Goal: Task Accomplishment & Management: Manage account settings

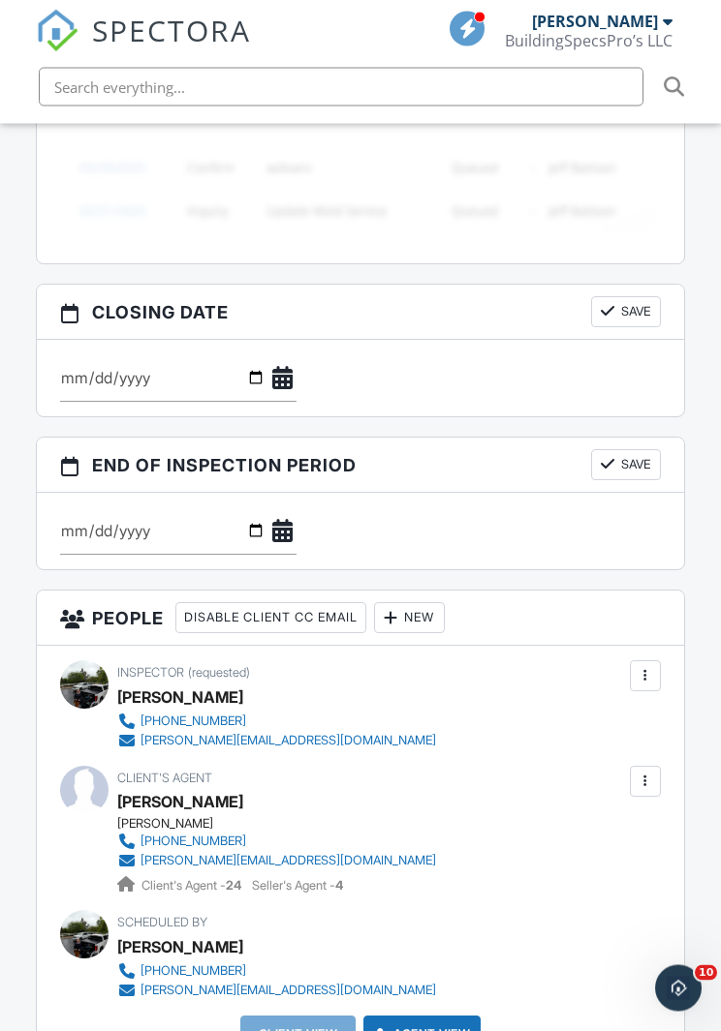
scroll to position [1988, 0]
click at [437, 619] on div "New" at bounding box center [409, 617] width 71 height 31
click at [486, 670] on li "Client" at bounding box center [492, 677] width 191 height 48
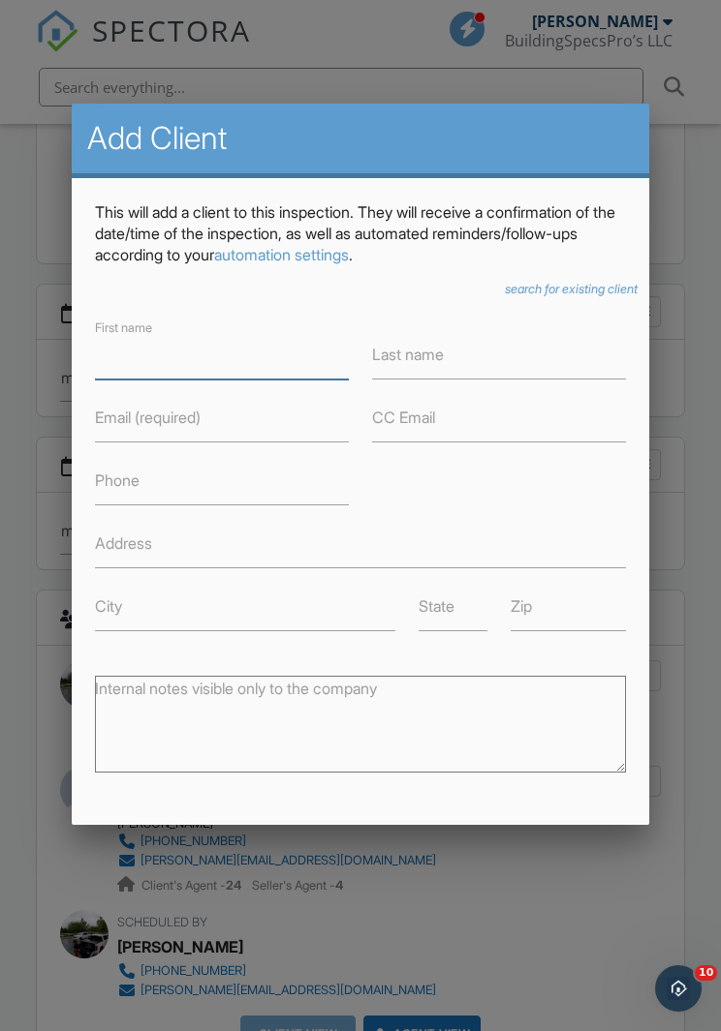
click at [119, 359] on input "First name" at bounding box center [222, 355] width 254 height 47
type input "[PERSON_NAME]"
click at [441, 361] on label "Last name" at bounding box center [408, 354] width 72 height 21
click at [441, 361] on input "Last name" at bounding box center [499, 355] width 254 height 47
type input "Zigman"
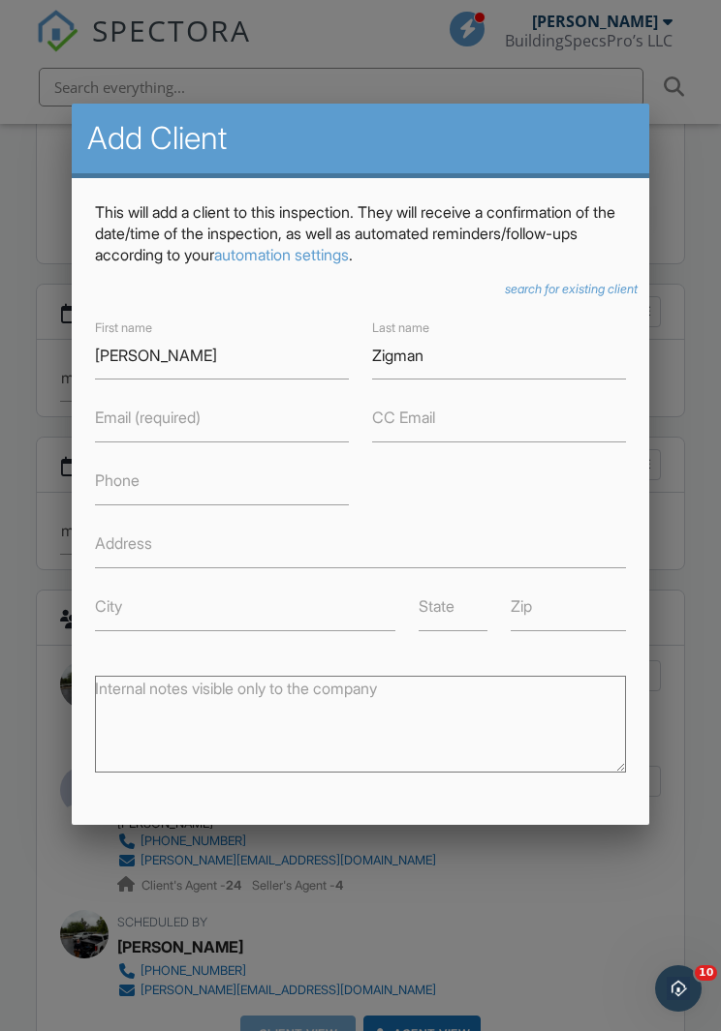
click at [111, 421] on label "Email (required)" at bounding box center [148, 417] width 106 height 21
click at [111, 421] on input "Email (required)" at bounding box center [222, 418] width 254 height 47
click at [573, 282] on icon "search for existing client" at bounding box center [571, 289] width 133 height 15
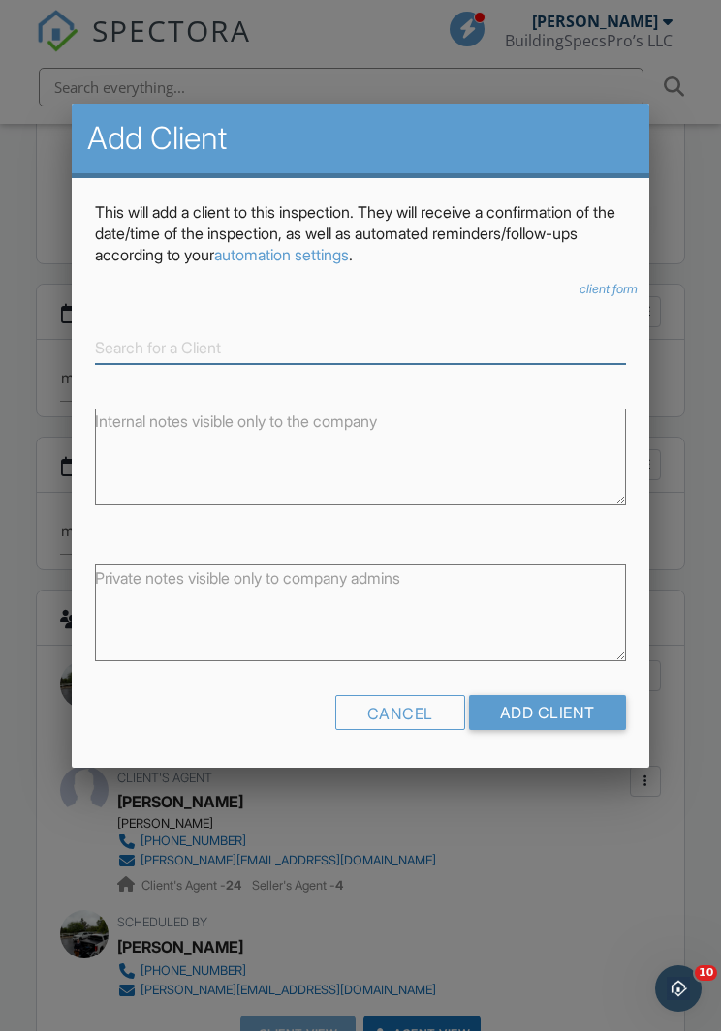
click at [131, 335] on input at bounding box center [360, 348] width 530 height 32
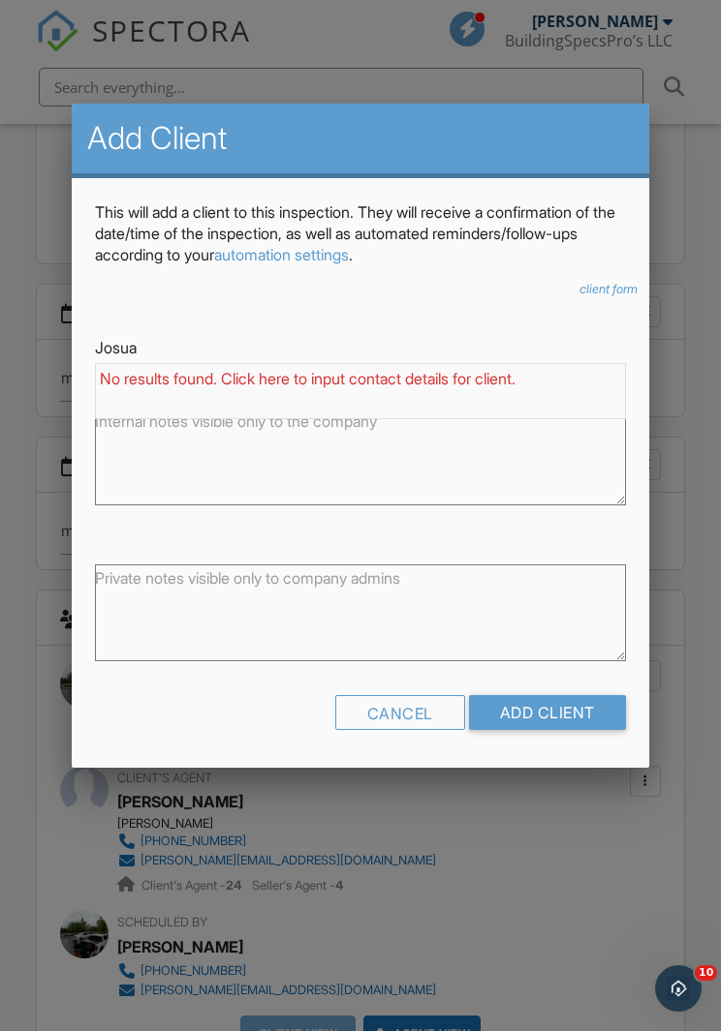
type input "Josua"
click at [616, 283] on icon "client form" at bounding box center [608, 289] width 58 height 15
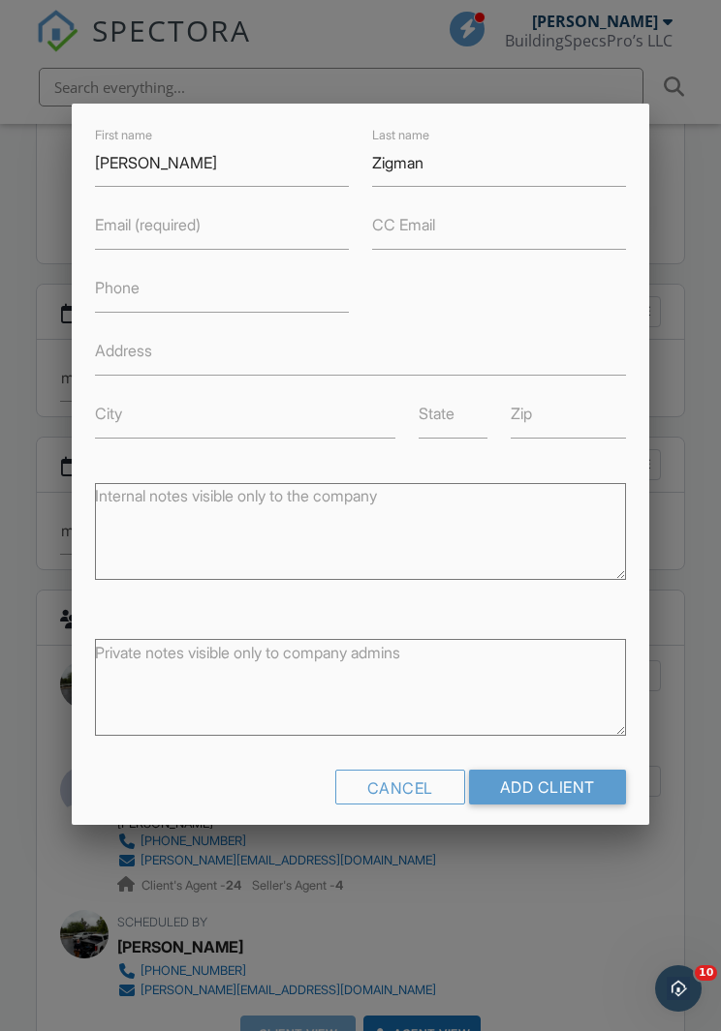
scroll to position [192, 0]
click at [574, 789] on input "Add Client" at bounding box center [547, 788] width 157 height 35
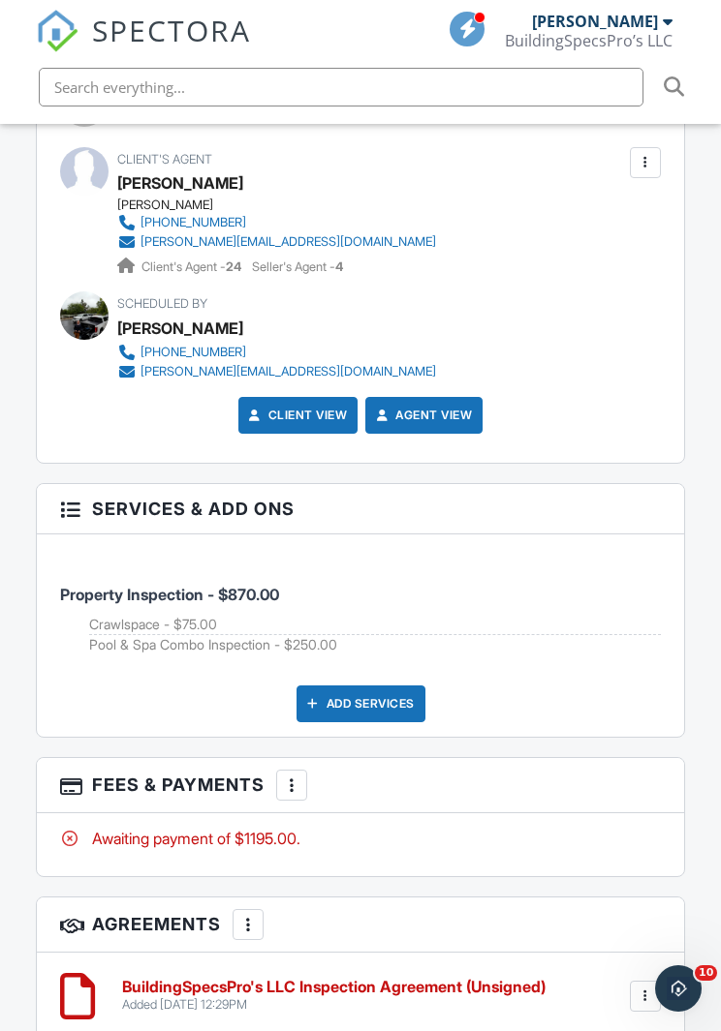
scroll to position [2902, 0]
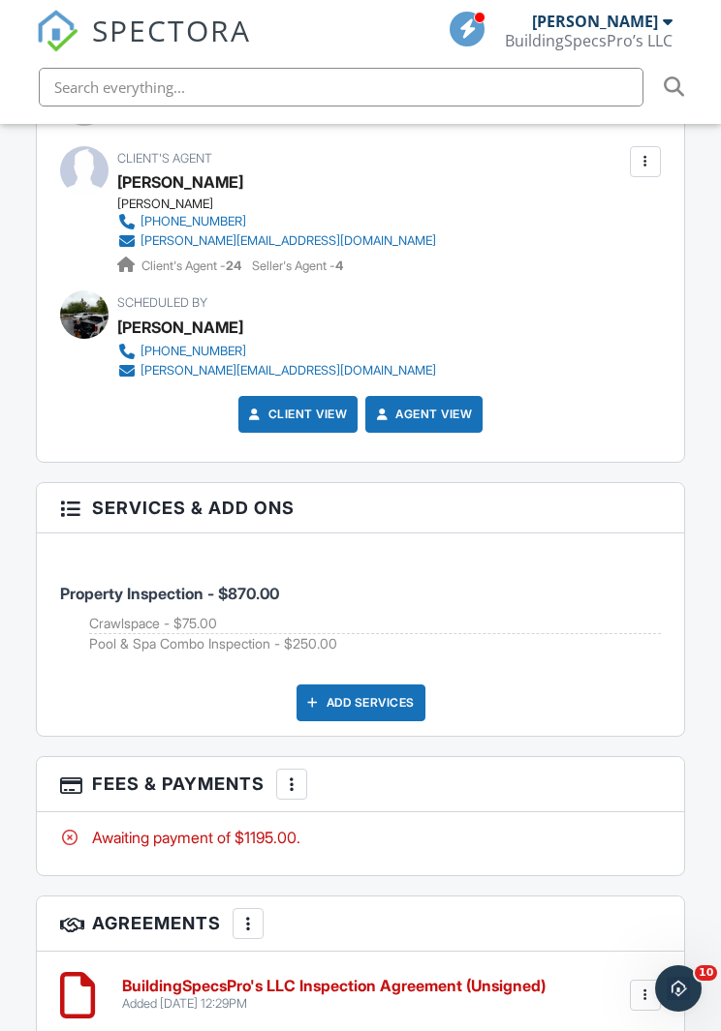
click at [358, 696] on div "Add Services" at bounding box center [360, 703] width 129 height 37
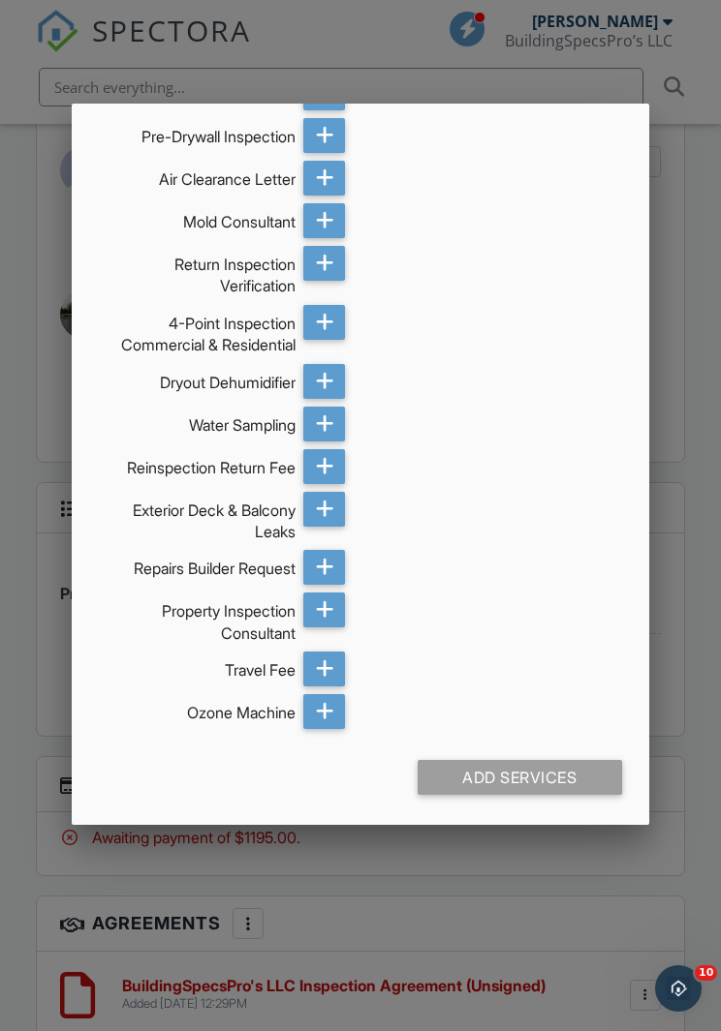
click at [661, 483] on div at bounding box center [360, 547] width 721 height 1289
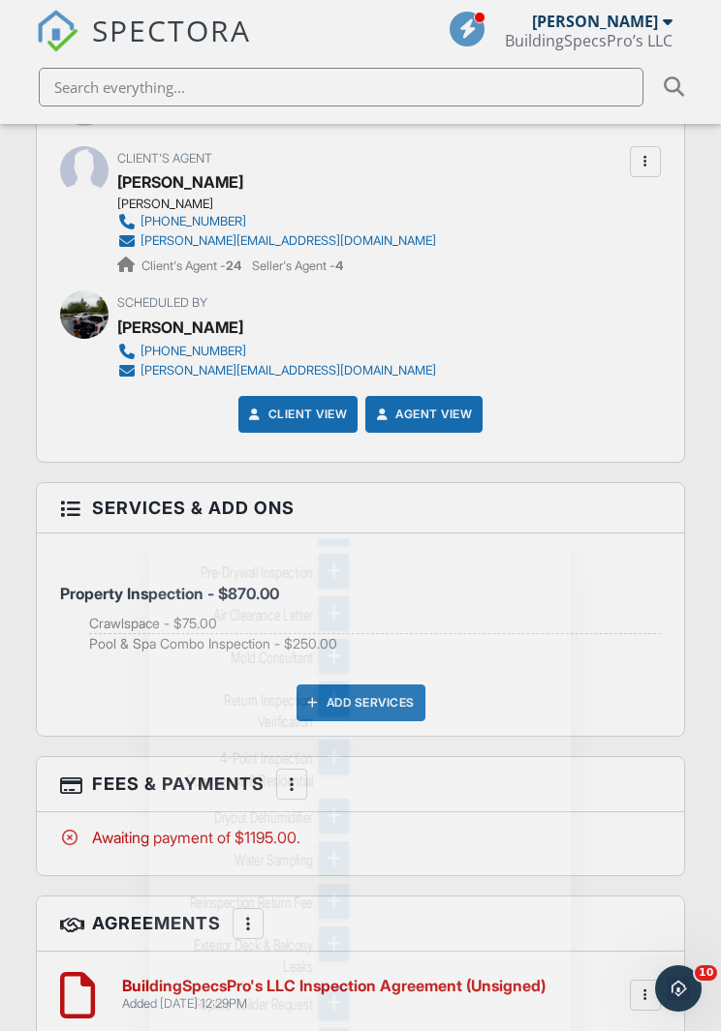
scroll to position [0, 0]
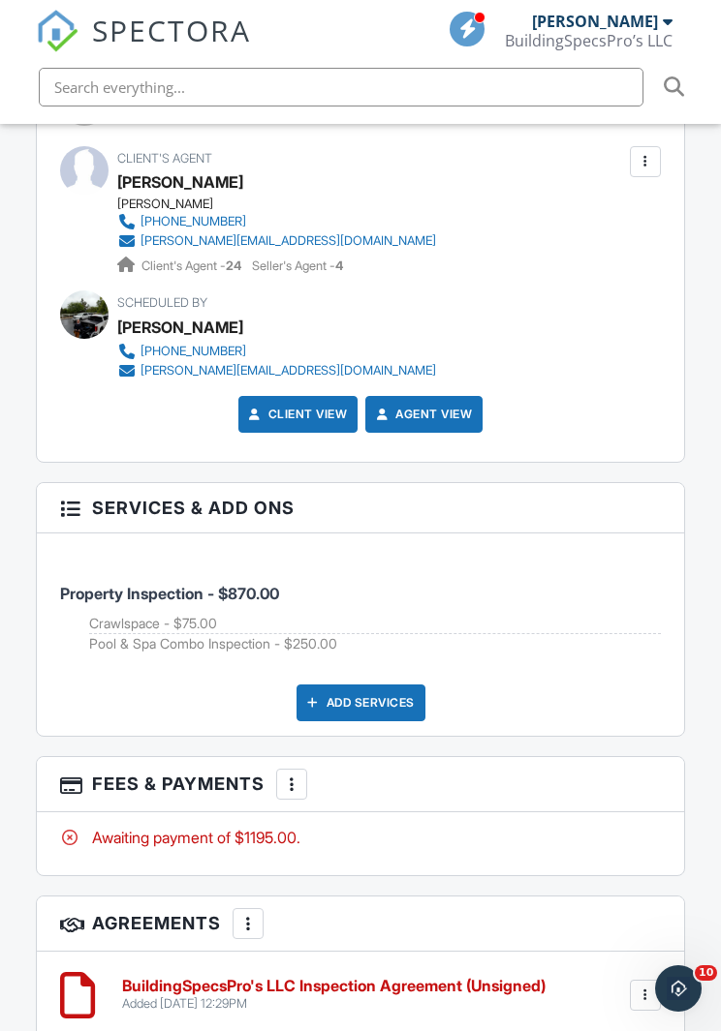
click at [307, 769] on div "More" at bounding box center [291, 784] width 31 height 31
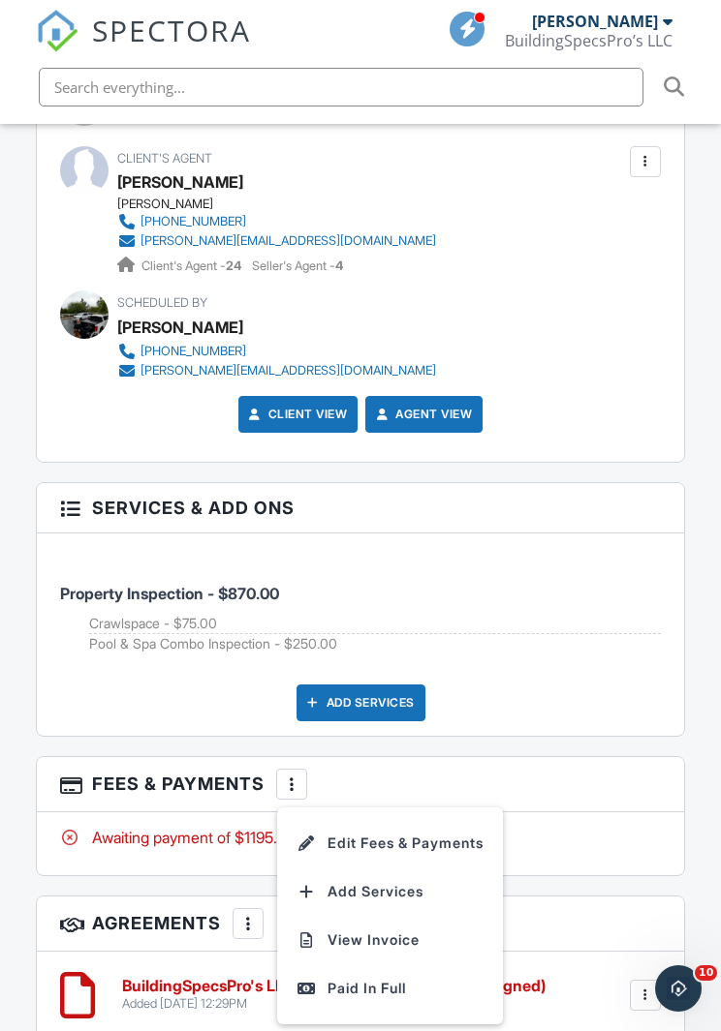
click at [453, 829] on li "Edit Fees & Payments" at bounding box center [390, 843] width 202 height 48
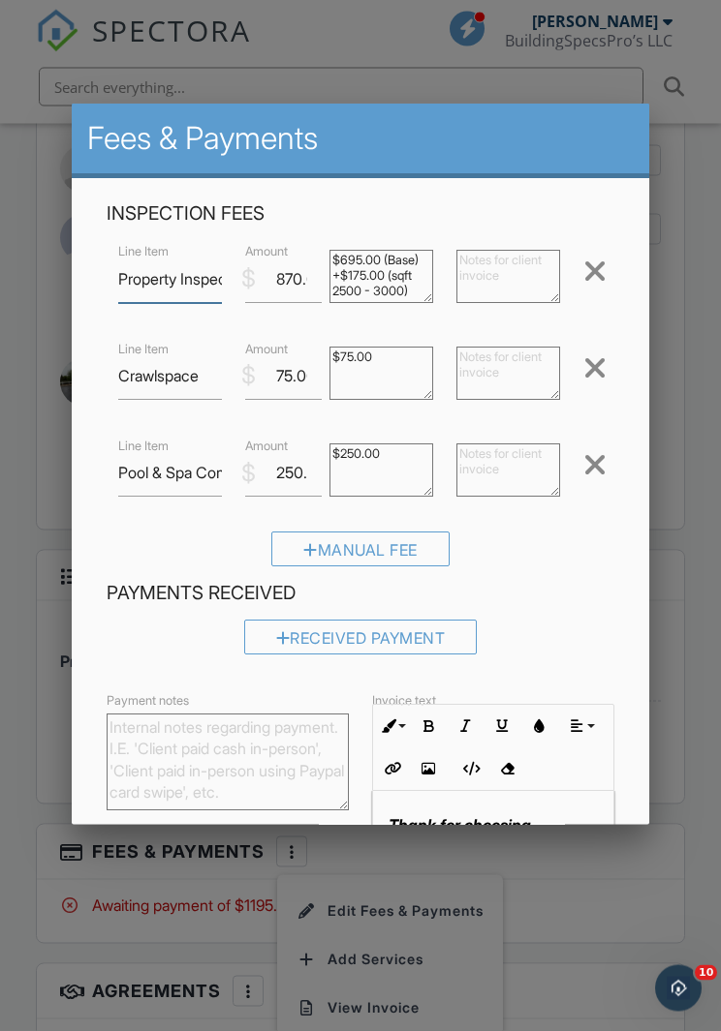
scroll to position [2834, 0]
click at [580, 572] on div "Manual Fee" at bounding box center [360, 556] width 507 height 49
click at [284, 378] on input "75.00" at bounding box center [283, 376] width 77 height 47
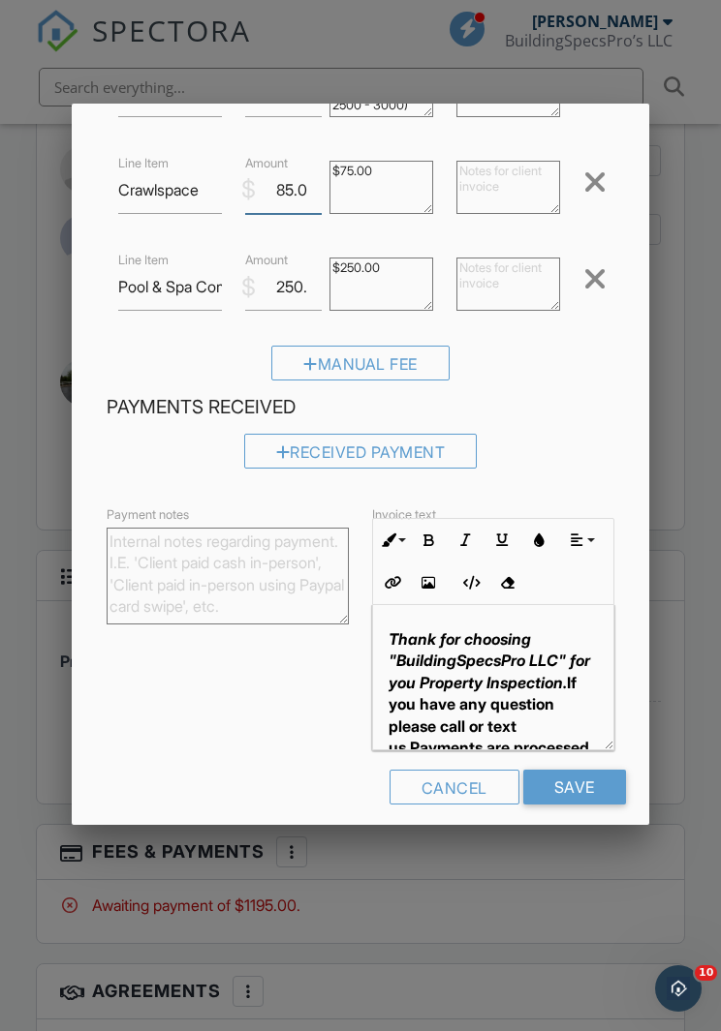
scroll to position [184, 0]
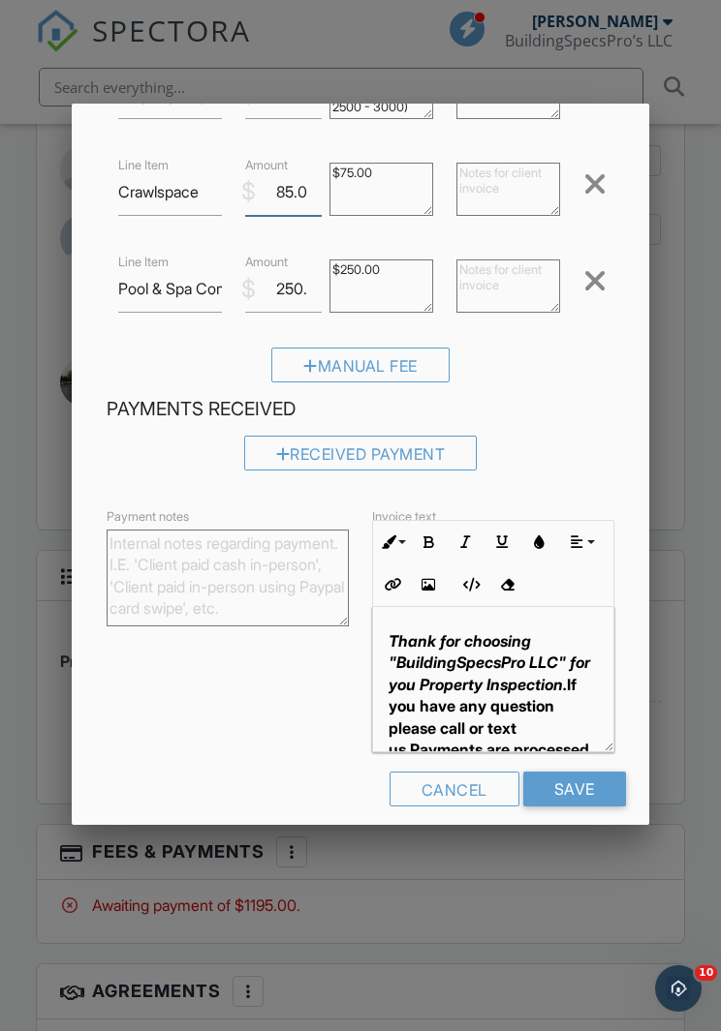
type input "85.00"
click at [584, 784] on input "Save" at bounding box center [574, 789] width 103 height 35
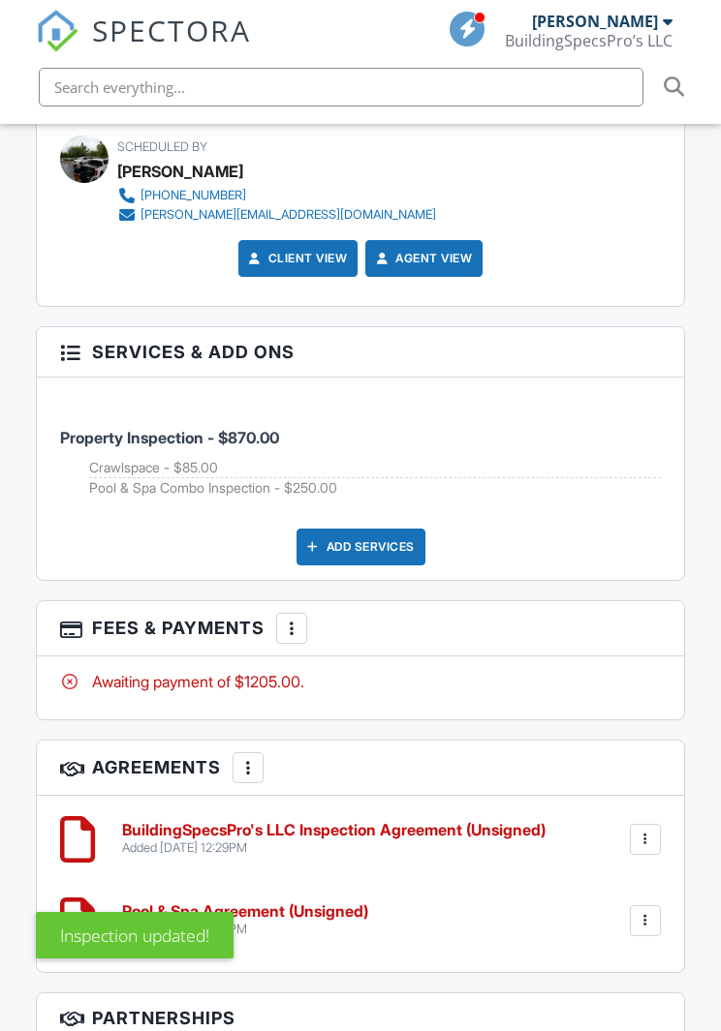
scroll to position [3057, 0]
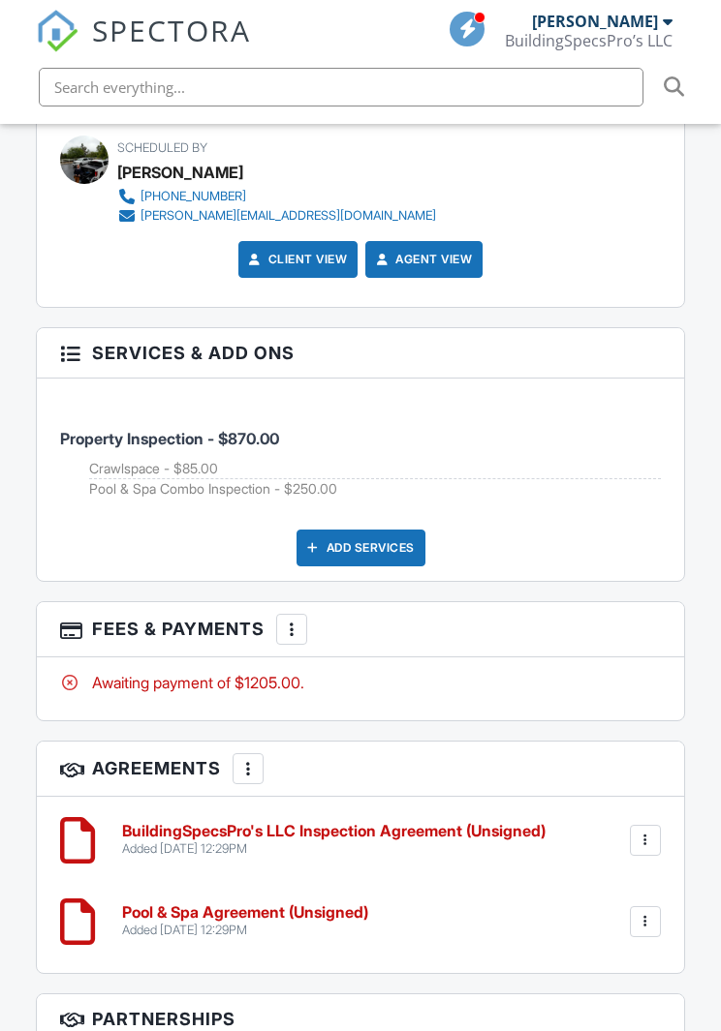
click at [358, 530] on div "Add Services" at bounding box center [360, 548] width 129 height 37
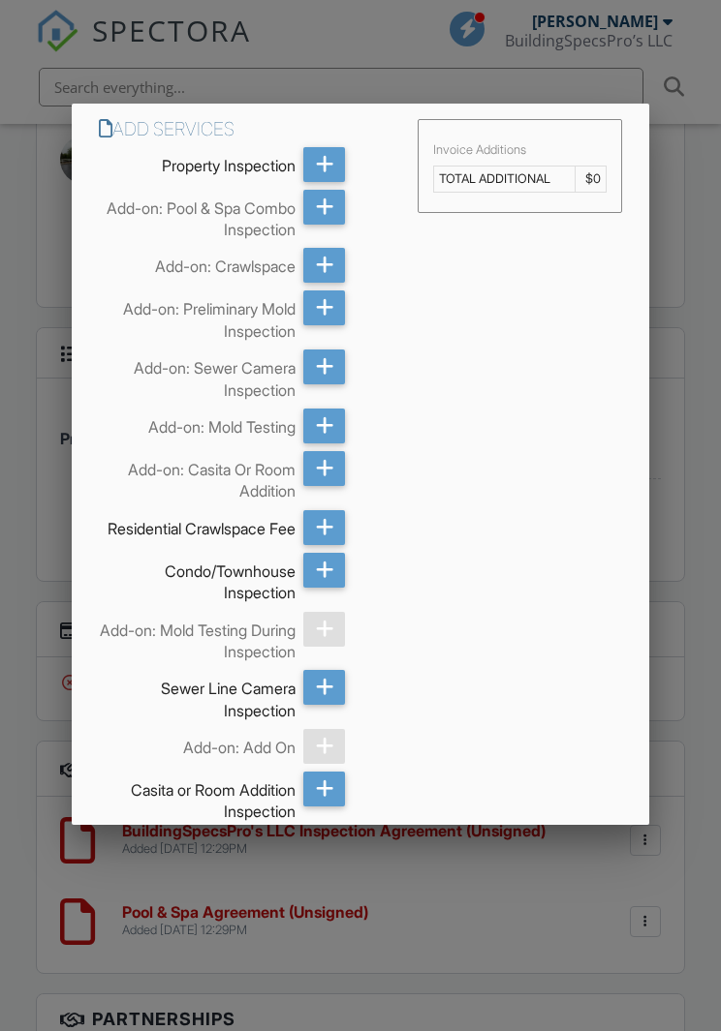
click at [333, 806] on icon at bounding box center [325, 789] width 18 height 35
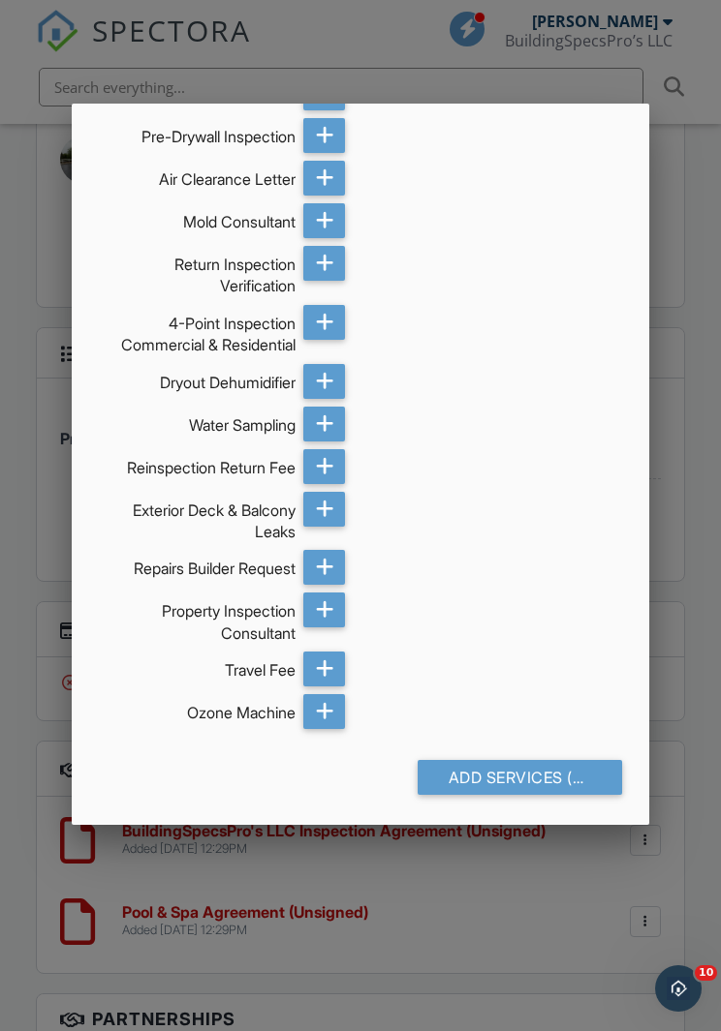
scroll to position [1334, 0]
click at [533, 793] on div "Add Services (+ $225.0)" at bounding box center [519, 777] width 204 height 35
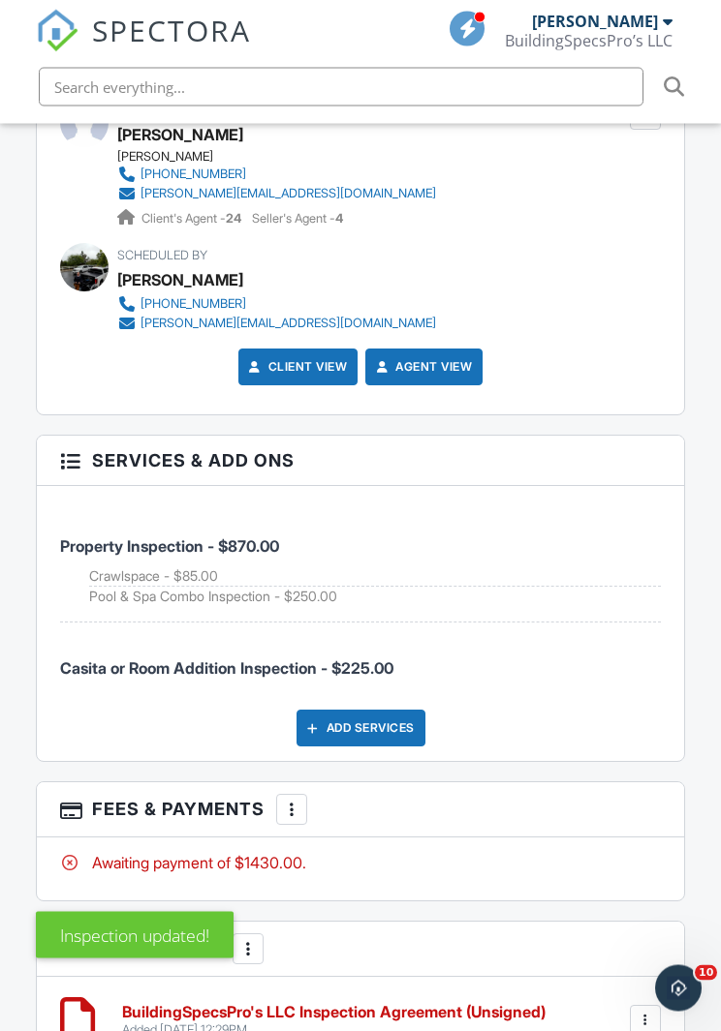
scroll to position [2949, 0]
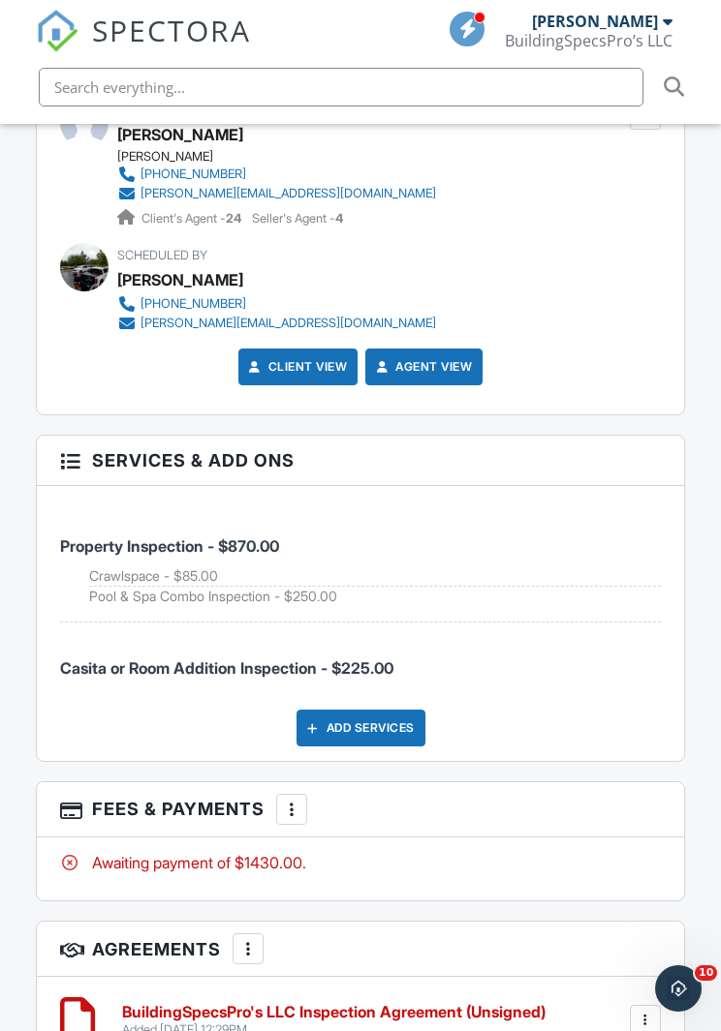
click at [365, 720] on div "Add Services" at bounding box center [360, 728] width 129 height 37
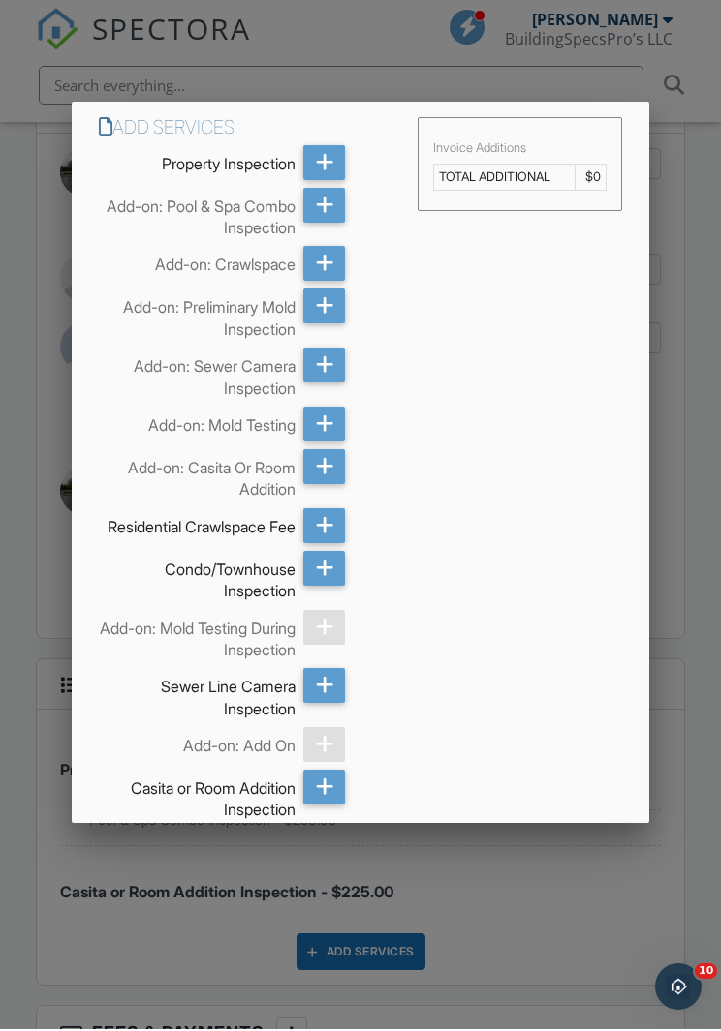
scroll to position [0, 0]
click at [642, 906] on div at bounding box center [360, 547] width 721 height 1289
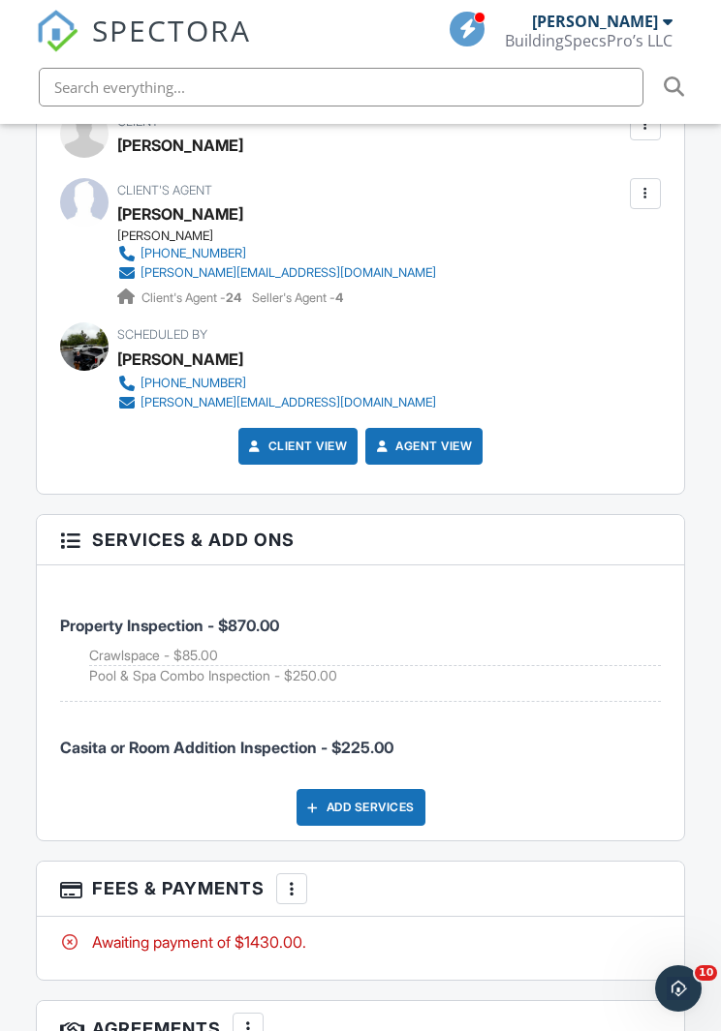
scroll to position [2947, 0]
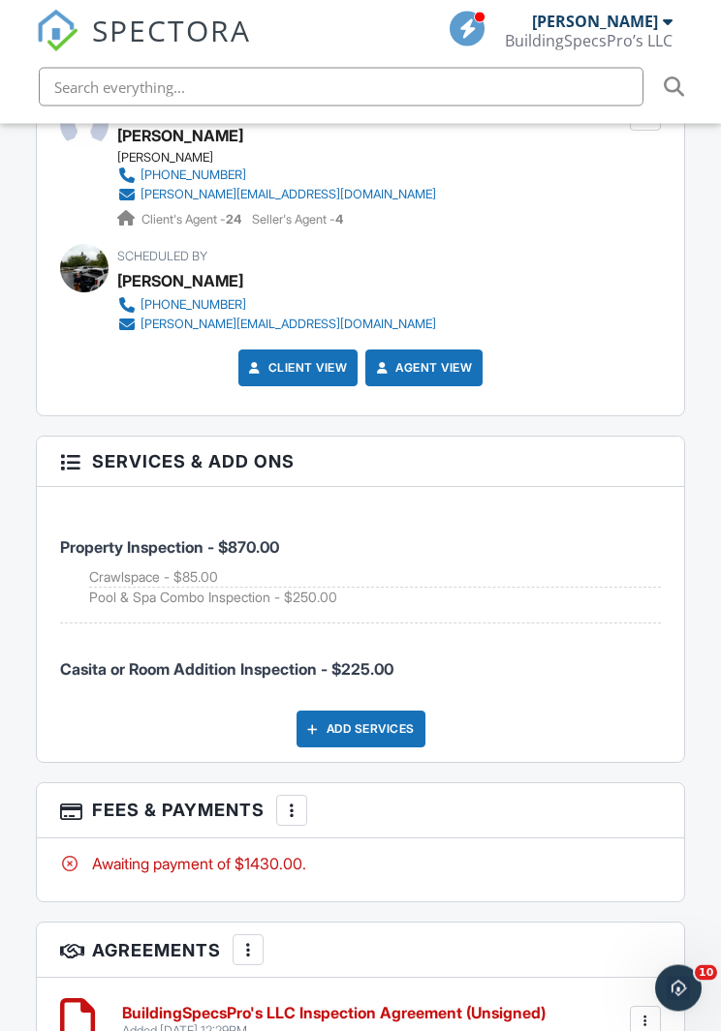
click at [294, 803] on div at bounding box center [291, 811] width 19 height 19
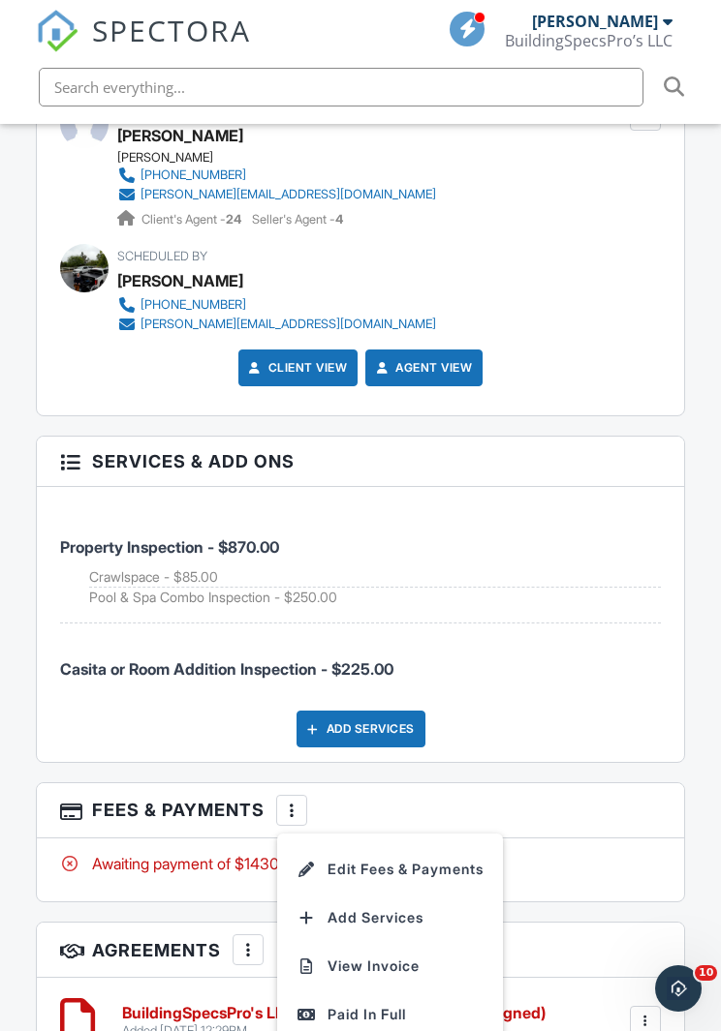
click at [449, 856] on li "Edit Fees & Payments" at bounding box center [390, 869] width 202 height 48
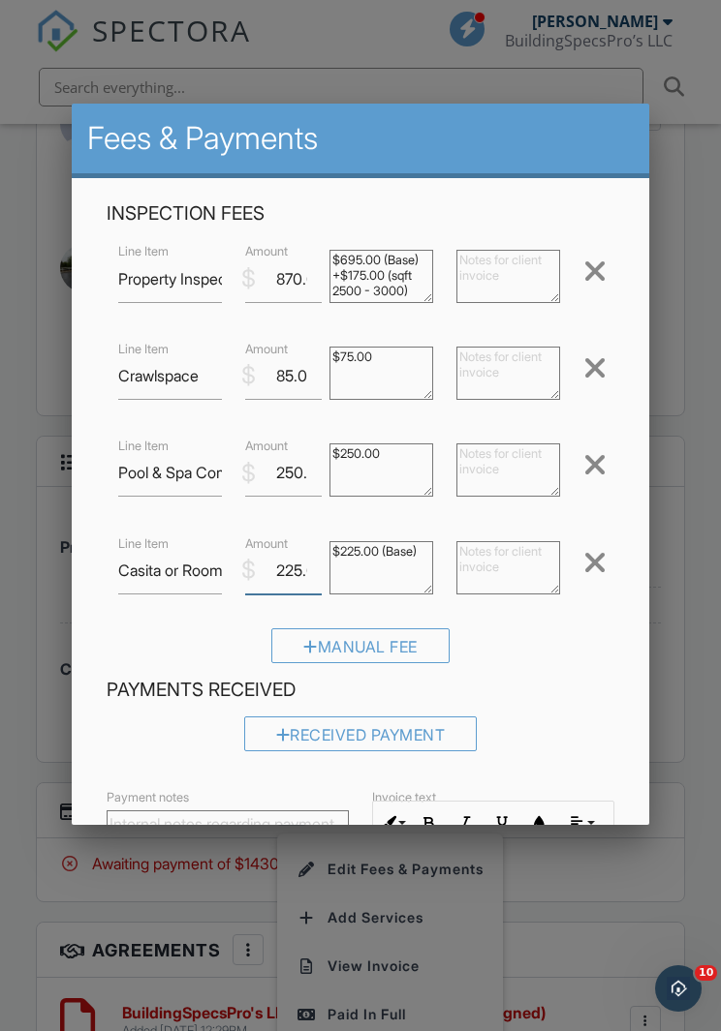
click at [304, 570] on input "225.00" at bounding box center [283, 570] width 77 height 47
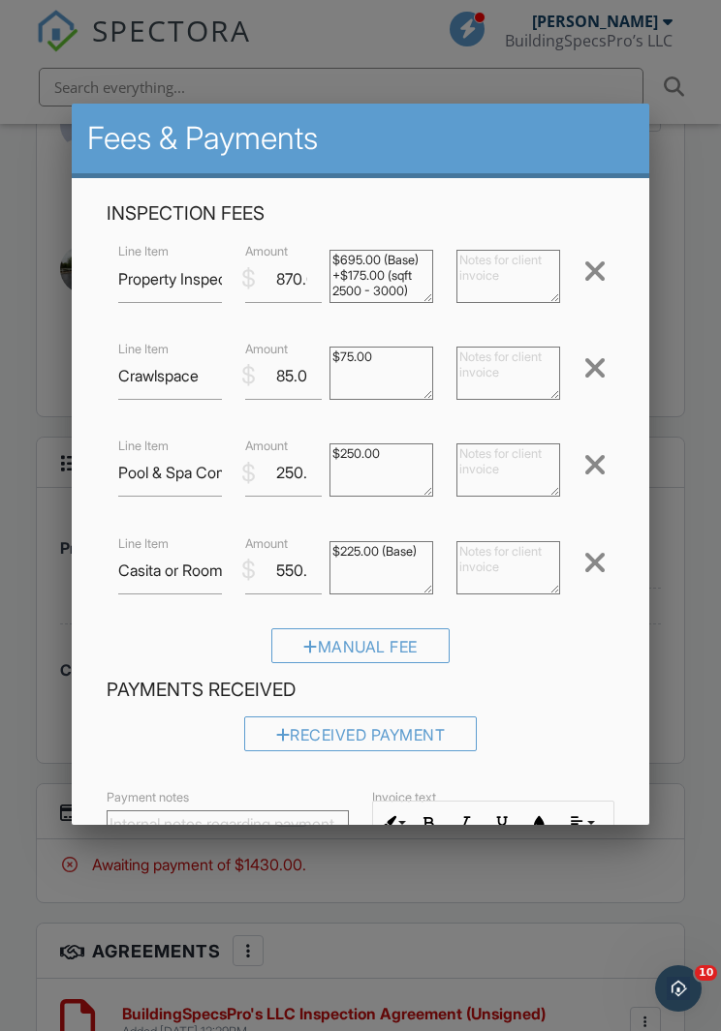
click at [408, 546] on textarea "$225.00 (Base)" at bounding box center [381, 567] width 104 height 53
click at [292, 568] on input "550.00" at bounding box center [283, 570] width 77 height 47
type input "500.00"
click at [399, 550] on textarea "$225.00 (Base)" at bounding box center [381, 567] width 104 height 53
type textarea "$500.00 (Base)"
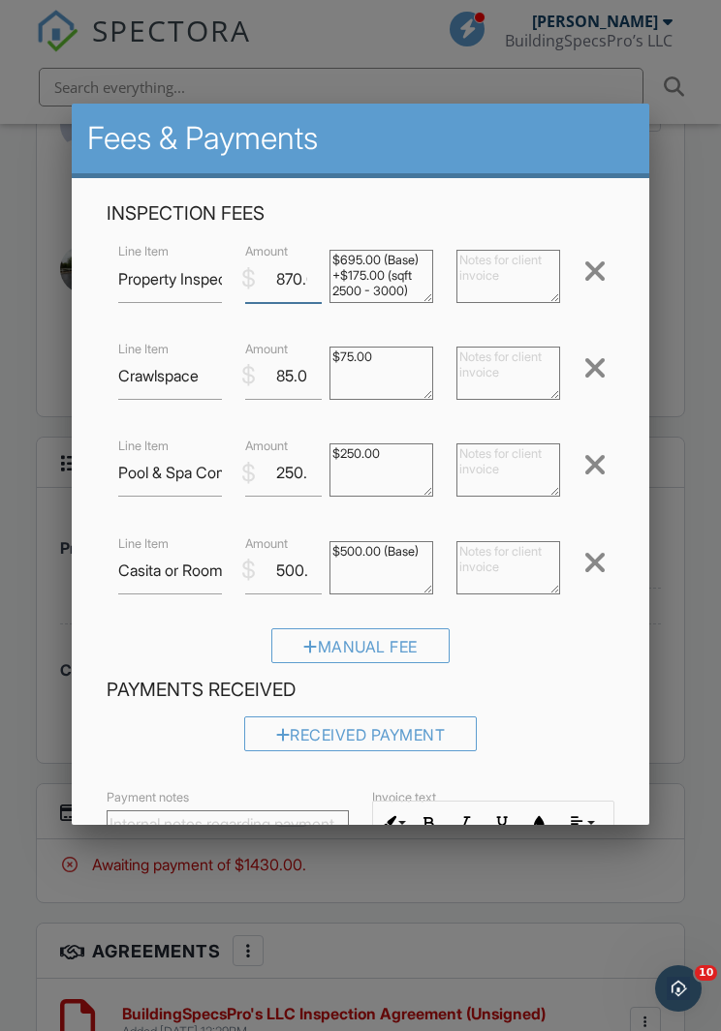
click at [289, 273] on input "870.00" at bounding box center [283, 279] width 77 height 47
type input "950.00"
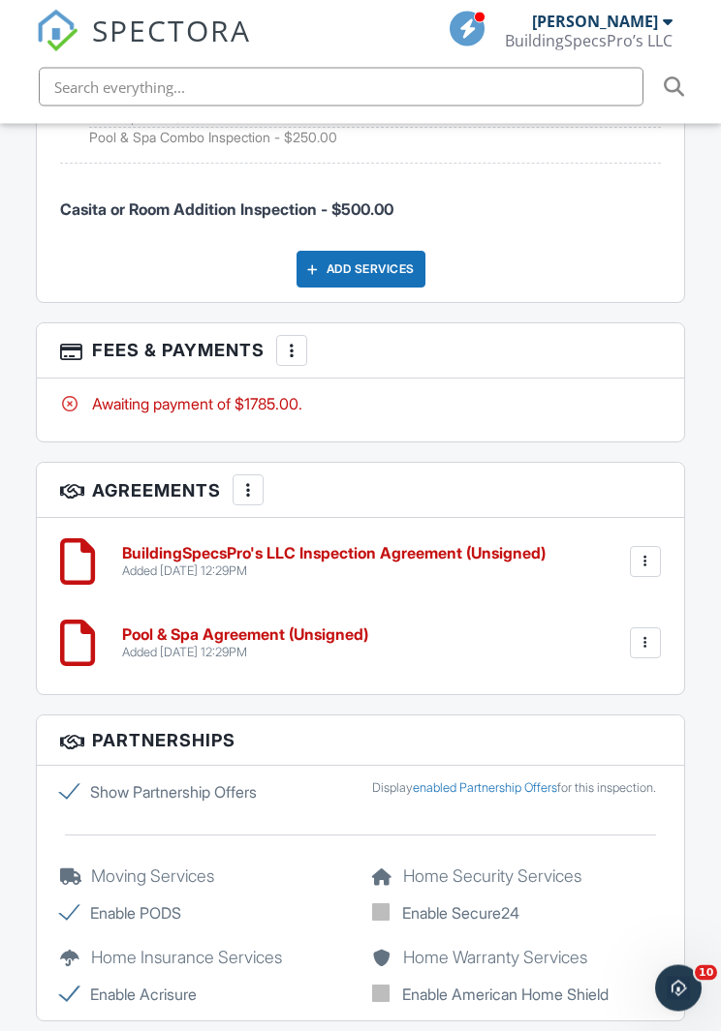
scroll to position [3408, 0]
click at [307, 346] on div "More" at bounding box center [291, 350] width 31 height 31
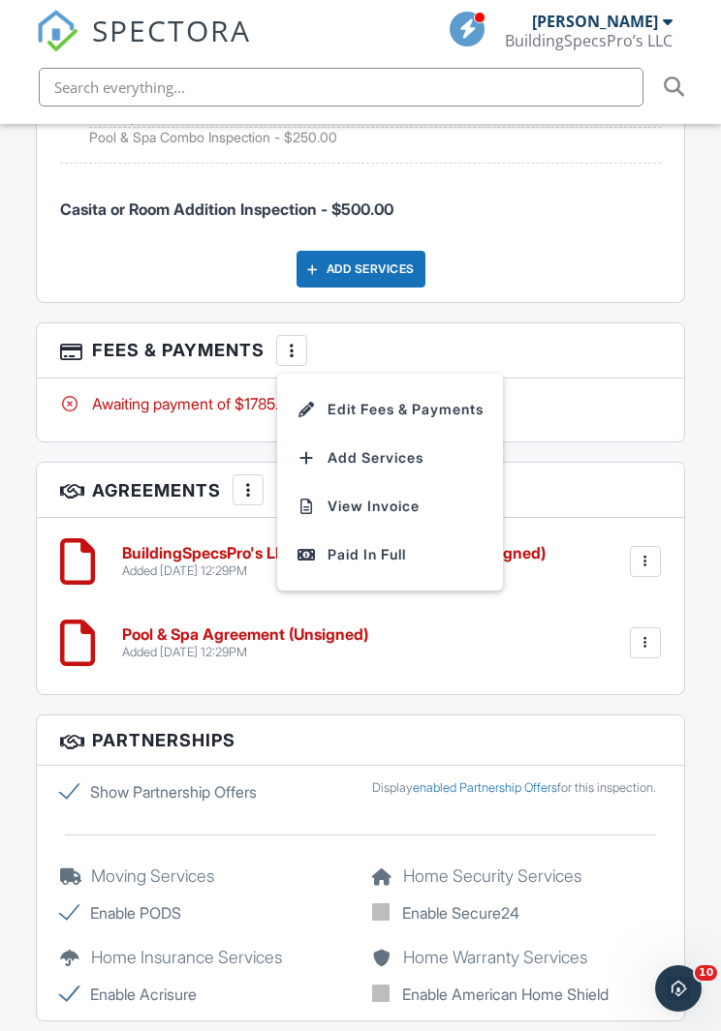
click at [450, 405] on li "Edit Fees & Payments" at bounding box center [390, 409] width 202 height 48
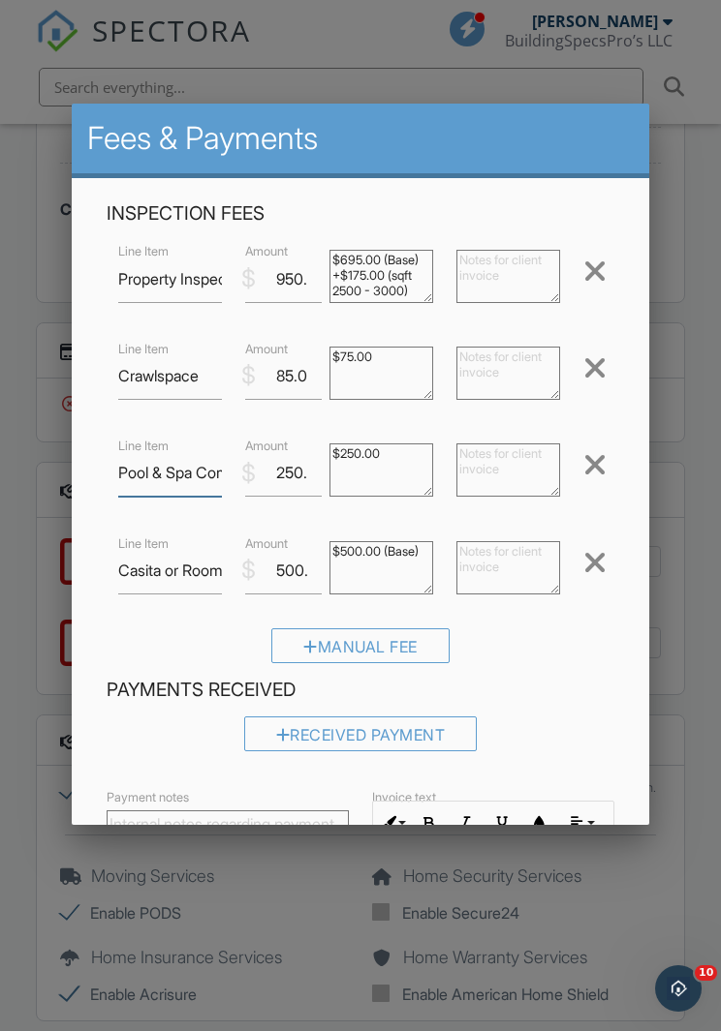
click at [182, 470] on input "Pool & Spa Combo Inspection" at bounding box center [170, 472] width 104 height 47
click at [172, 475] on input "Pool Combo Inspection" at bounding box center [170, 472] width 104 height 47
click at [120, 476] on input "Pool Combo Inspection" at bounding box center [170, 472] width 104 height 47
type input "Pool Inspection"
click at [142, 538] on label "Line Item" at bounding box center [143, 544] width 50 height 17
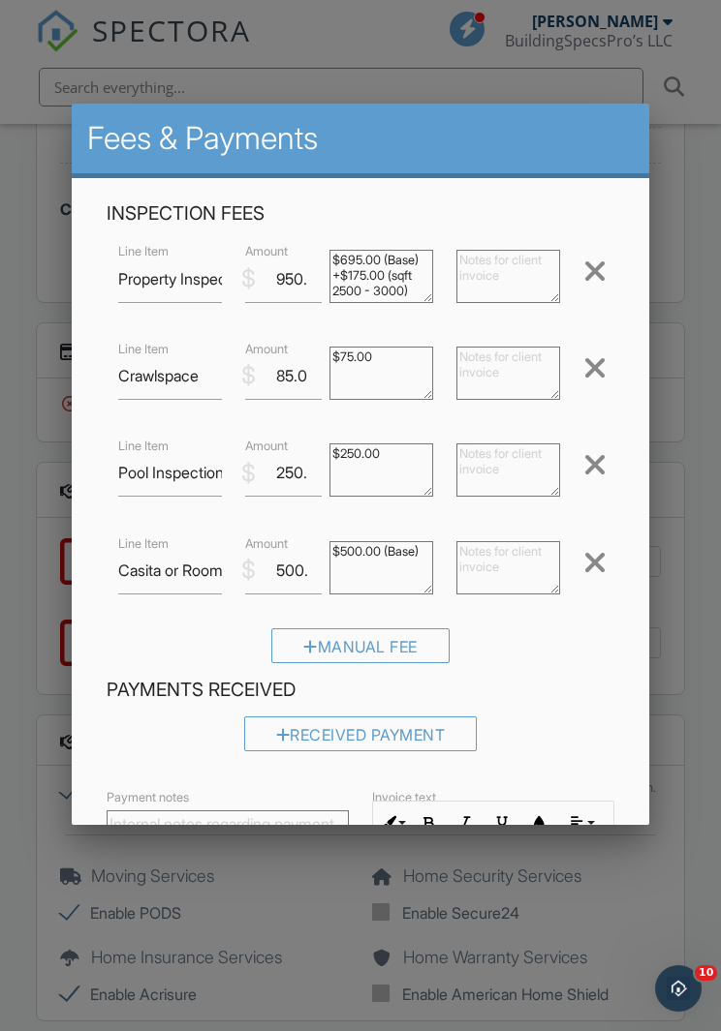
click at [142, 547] on input "Casita or Room Addition Inspection" at bounding box center [170, 570] width 104 height 47
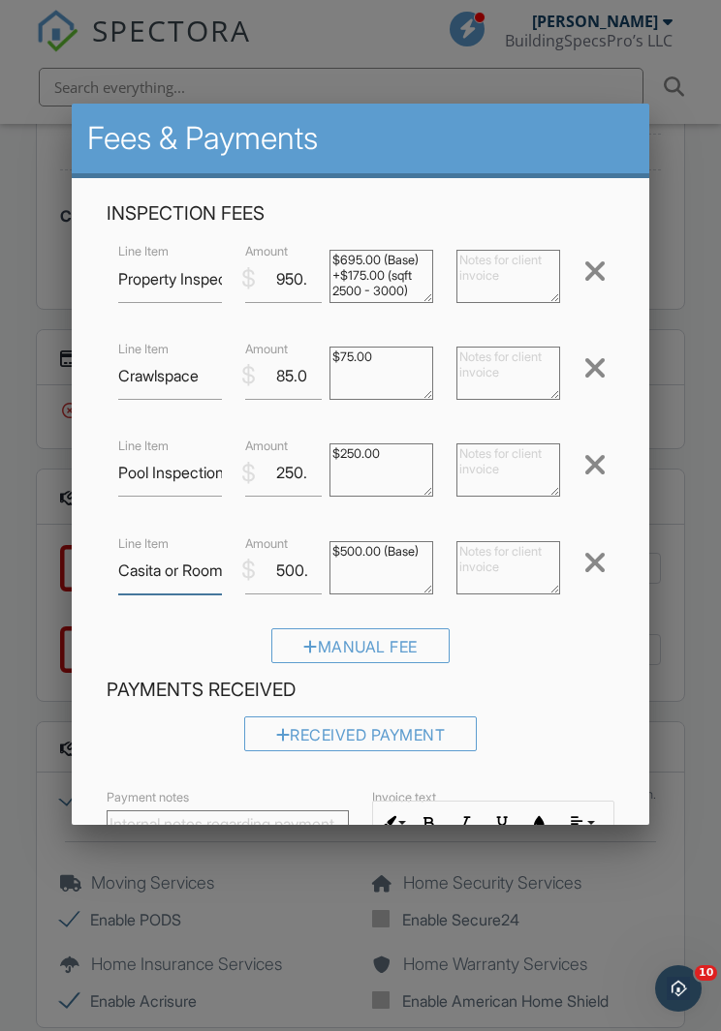
scroll to position [3397, 0]
click at [524, 567] on textarea at bounding box center [508, 567] width 104 height 53
click at [184, 563] on input "Casita or Room Addition Inspection" at bounding box center [170, 570] width 104 height 47
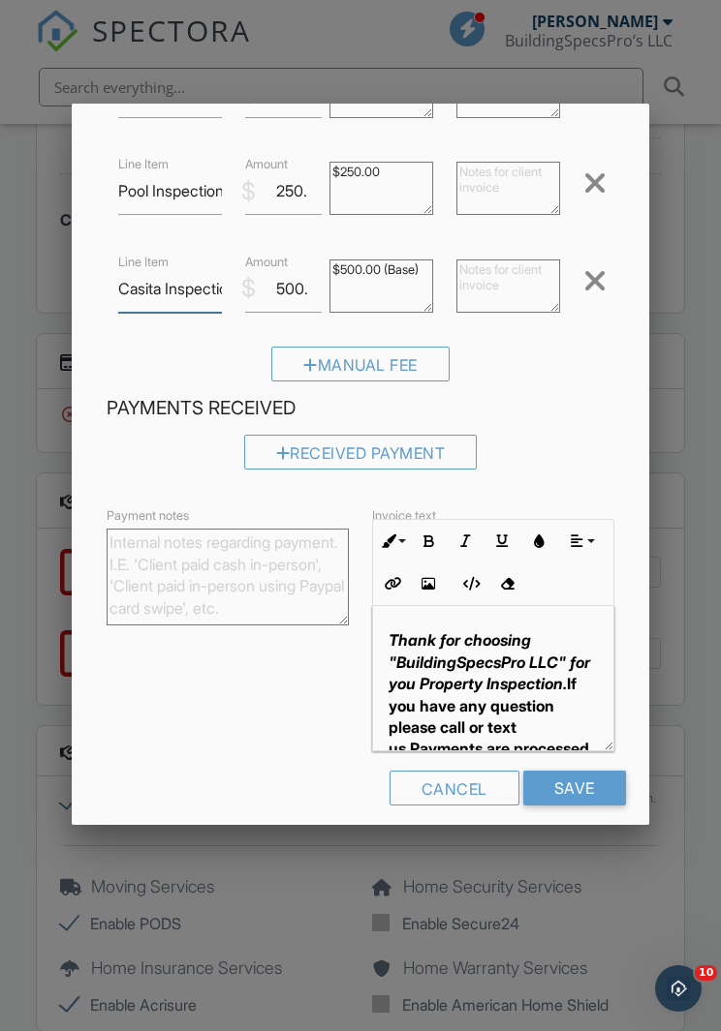
scroll to position [281, 0]
type input "Casita Inspection"
click at [582, 785] on input "Save" at bounding box center [574, 789] width 103 height 35
